Goal: Register for event/course

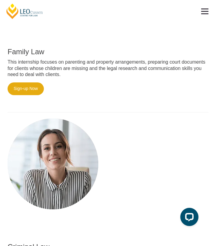
scroll to position [376, 0]
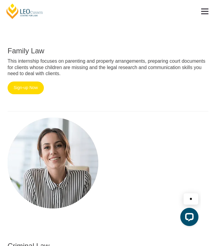
click at [34, 87] on link "Sign-up Now" at bounding box center [26, 88] width 36 height 13
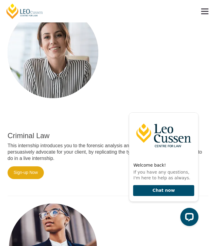
scroll to position [487, 0]
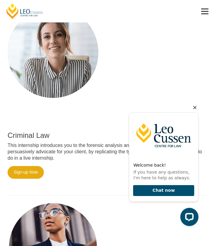
click at [195, 108] on icon "Hide greeting" at bounding box center [195, 107] width 7 height 7
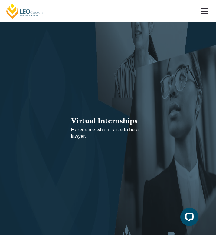
scroll to position [0, 0]
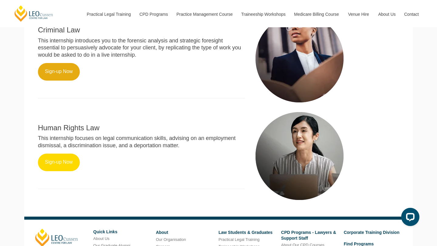
scroll to position [366, 0]
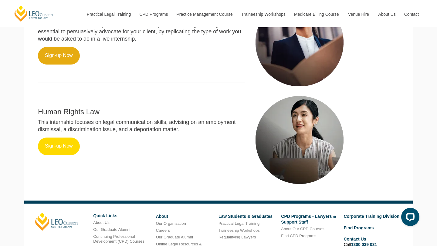
click at [66, 142] on link "Sign-up Now" at bounding box center [59, 147] width 42 height 18
